Goal: Browse casually

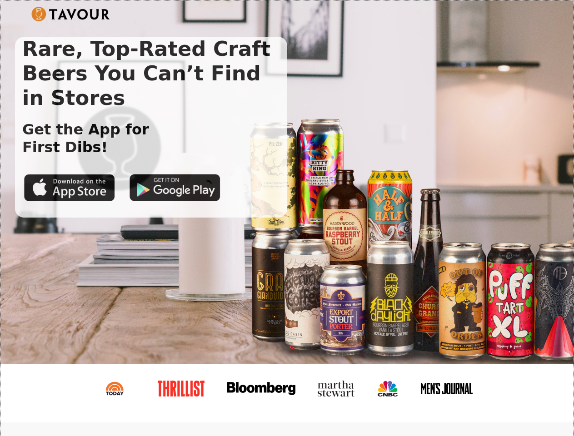
click at [70, 14] on img at bounding box center [70, 14] width 79 height 15
